Goal: Check status: Check status

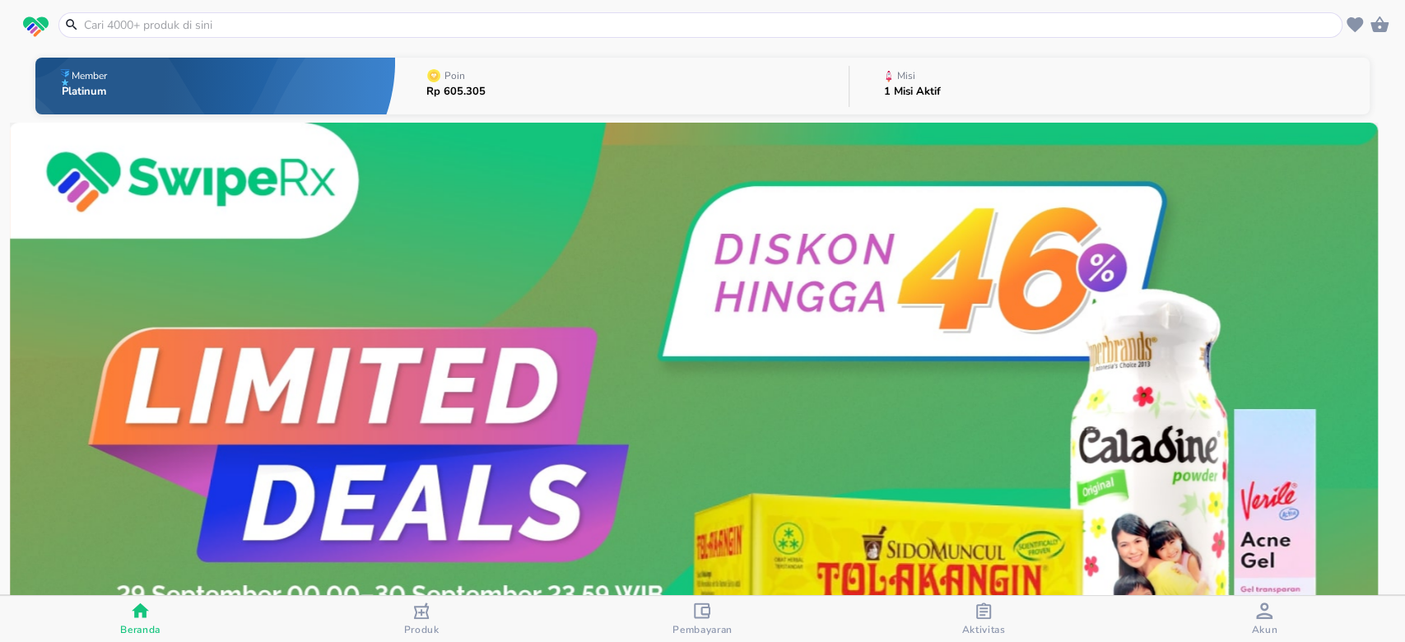
click at [1292, 621] on span "Akun" at bounding box center [1264, 620] width 271 height 34
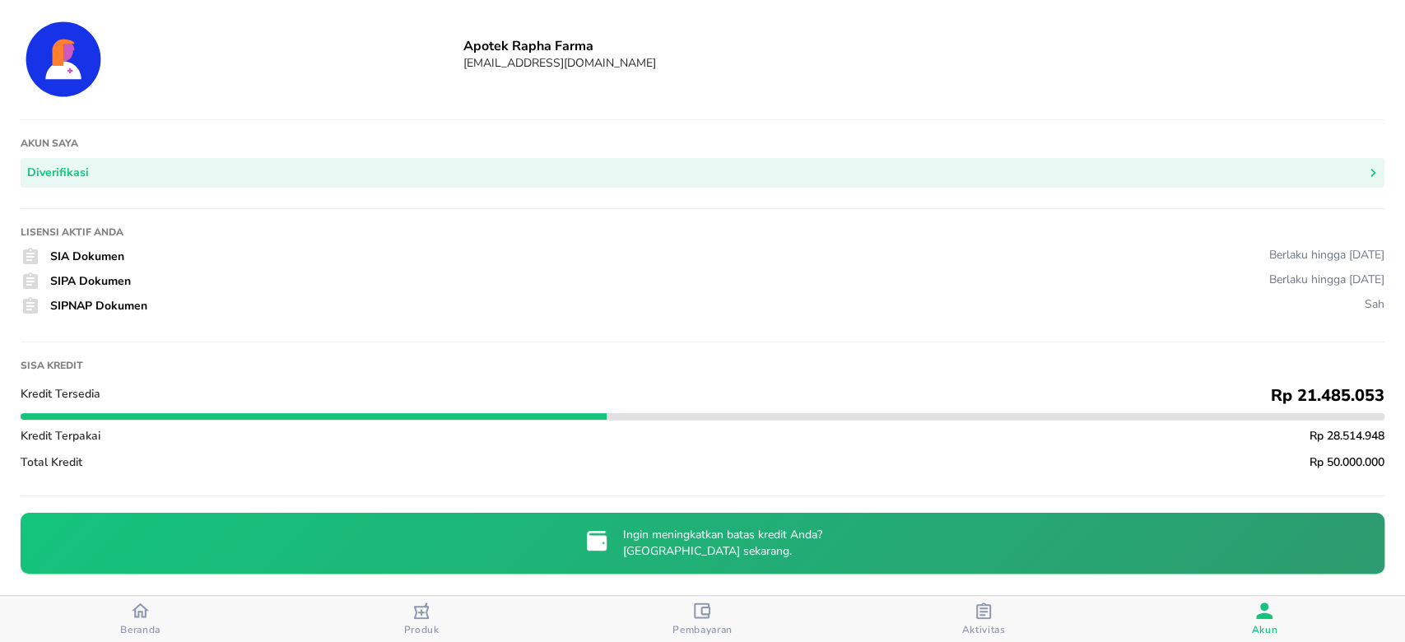
click at [95, 624] on span "Beranda" at bounding box center [140, 619] width 271 height 35
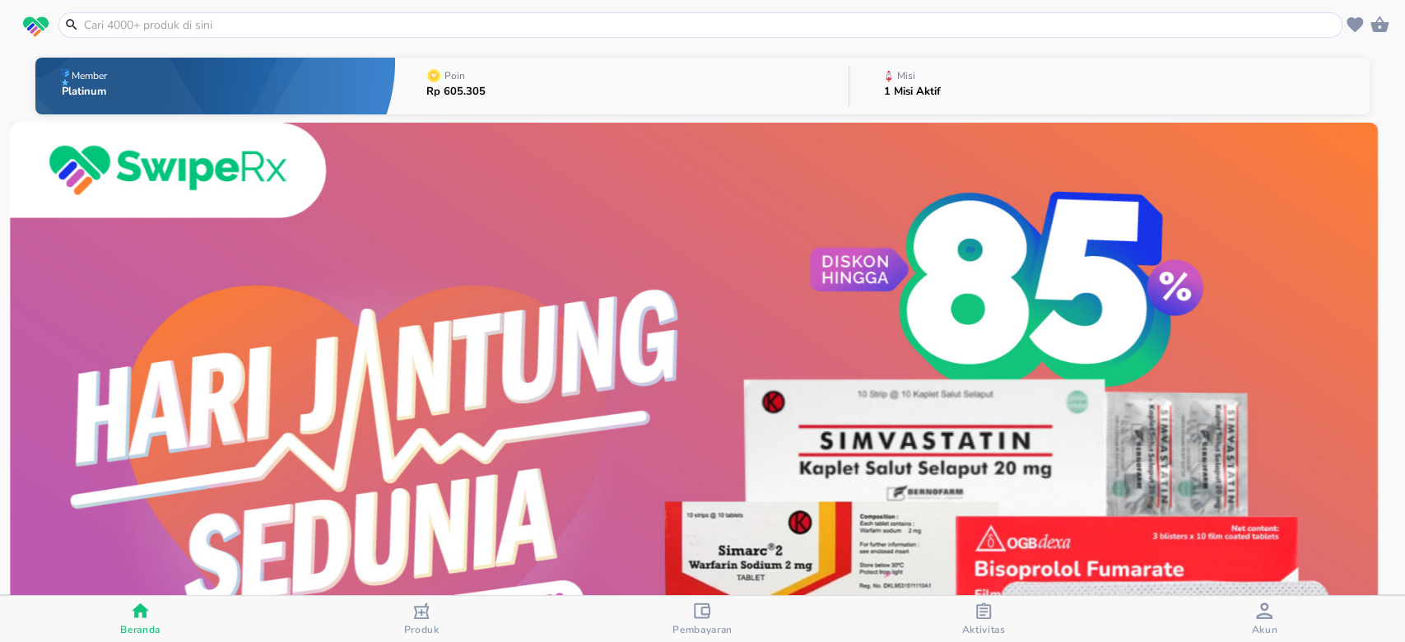
click at [940, 90] on button "Misi 1 Misi Aktif" at bounding box center [1109, 86] width 520 height 65
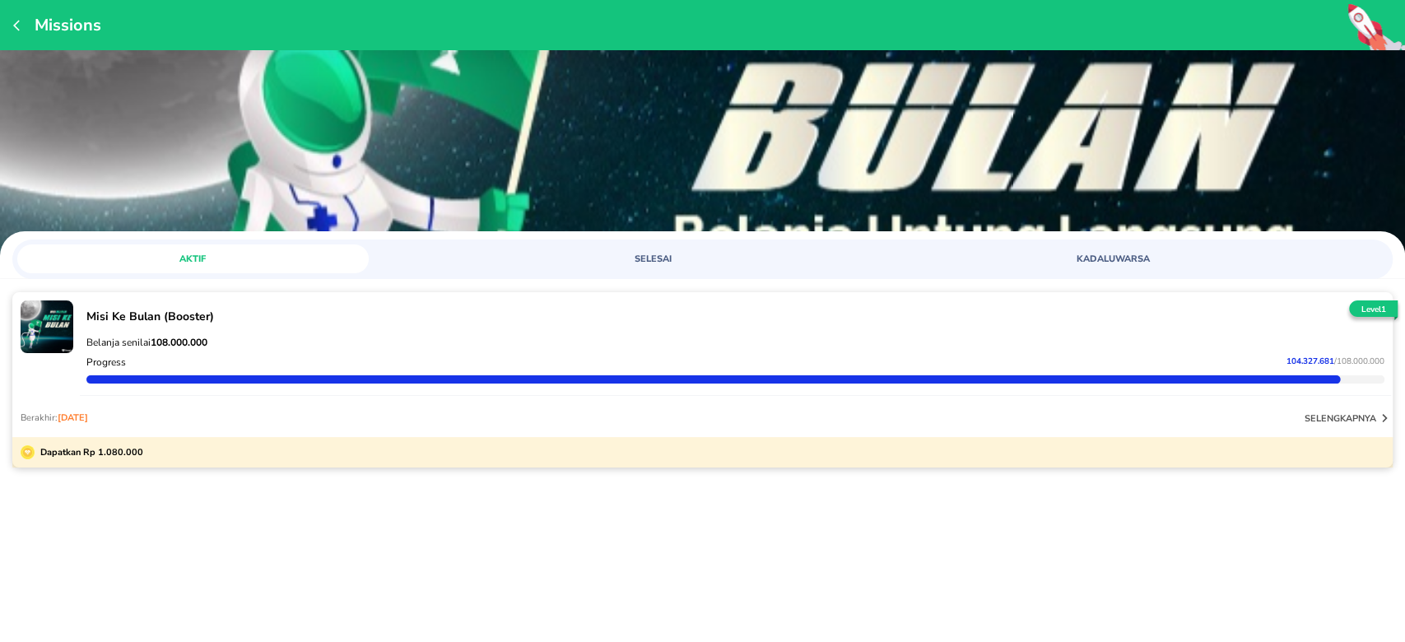
click at [789, 359] on div "Progress 104.327.681 / 108.000.000" at bounding box center [735, 362] width 1305 height 20
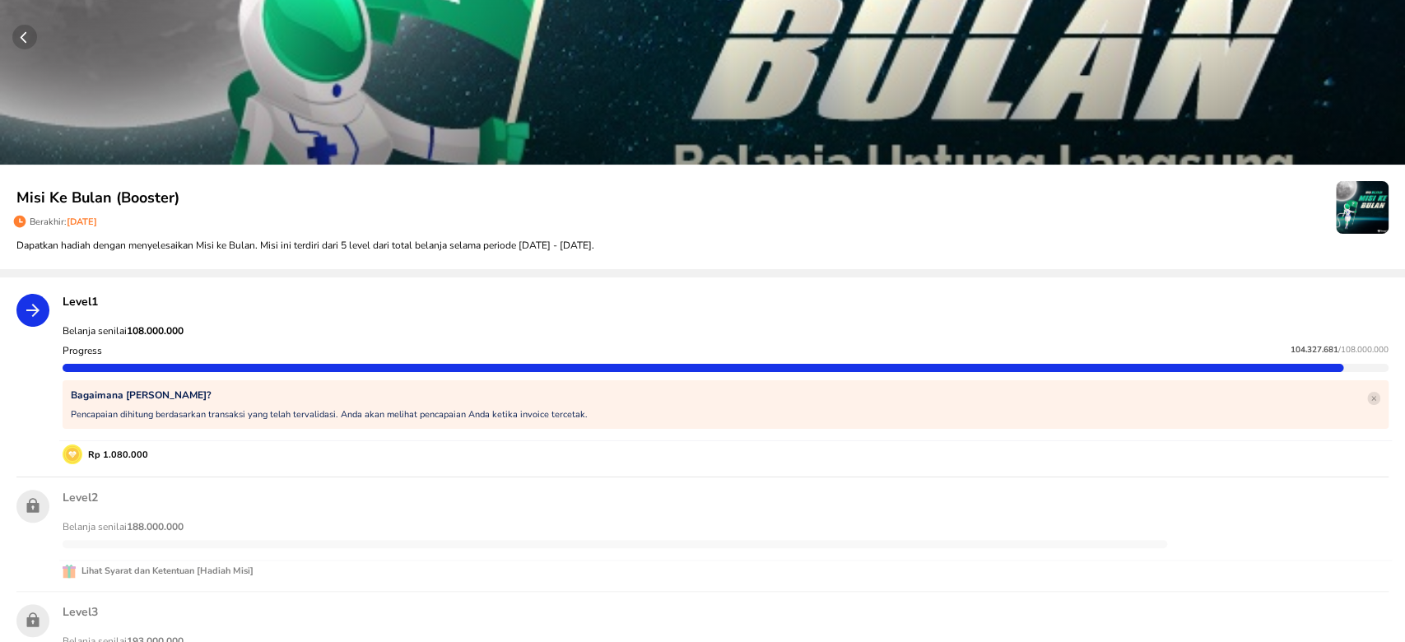
click at [156, 329] on strong "108.000.000" at bounding box center [155, 330] width 57 height 13
copy strong "108.000.000"
click at [1275, 339] on div "Belanja senilai 108.000.000" at bounding box center [725, 331] width 1333 height 20
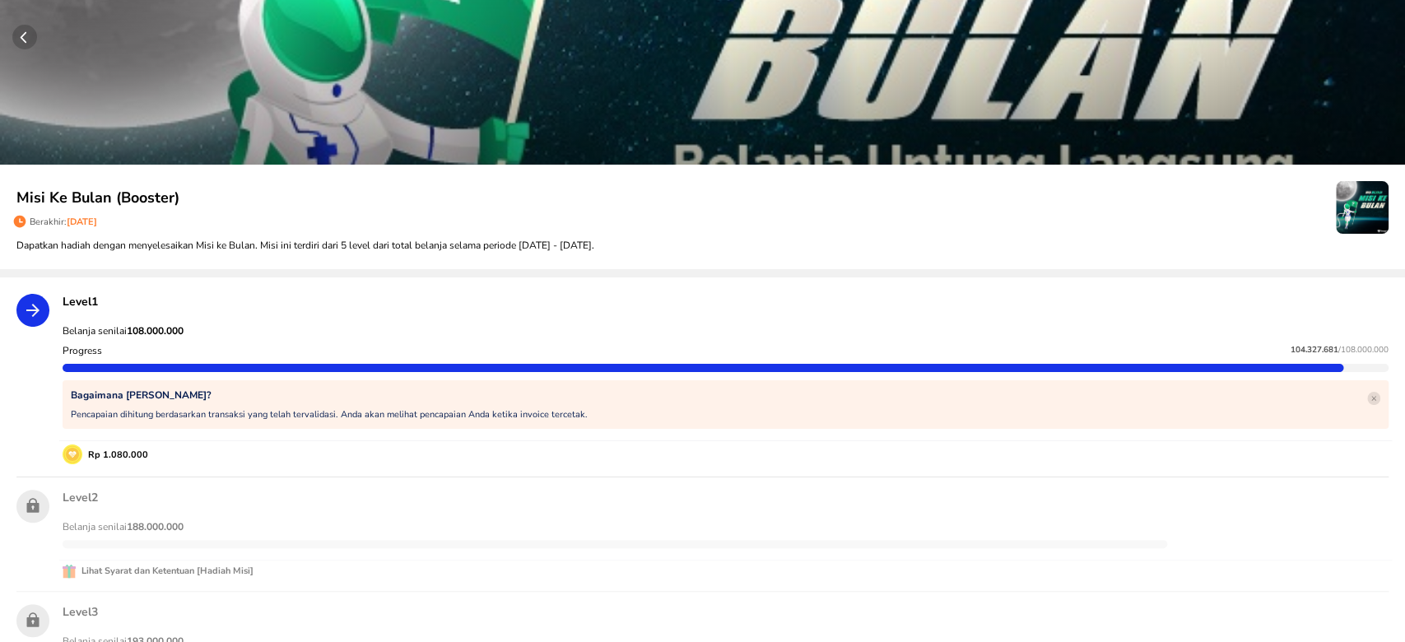
click at [1275, 339] on div "Belanja senilai 108.000.000" at bounding box center [725, 331] width 1333 height 20
click at [1291, 346] on span "104.327.681" at bounding box center [1315, 350] width 48 height 12
copy p "104.327.681"
